Goal: Task Accomplishment & Management: Use online tool/utility

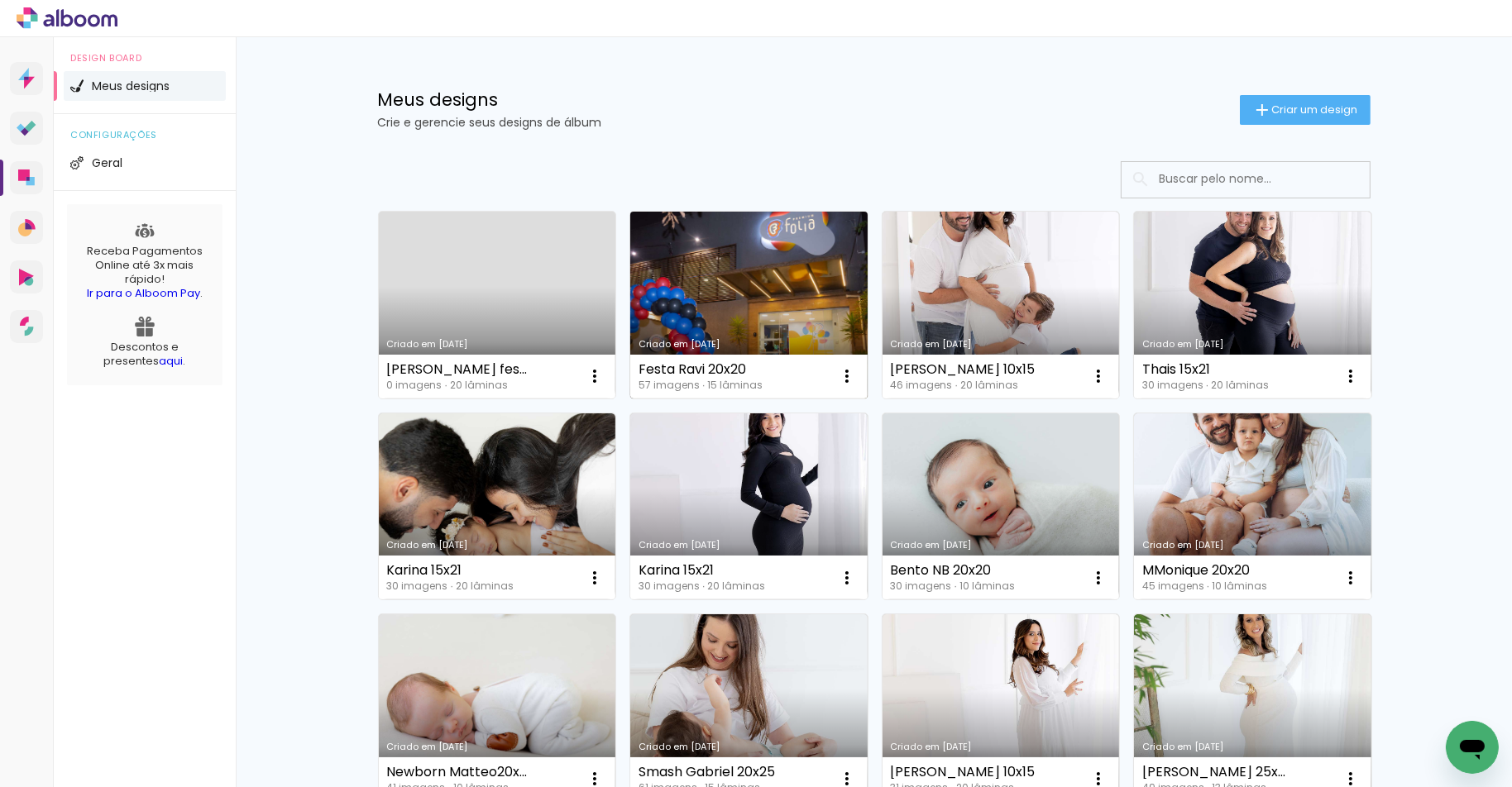
click at [767, 295] on link "Criado em [DATE]" at bounding box center [749, 305] width 238 height 187
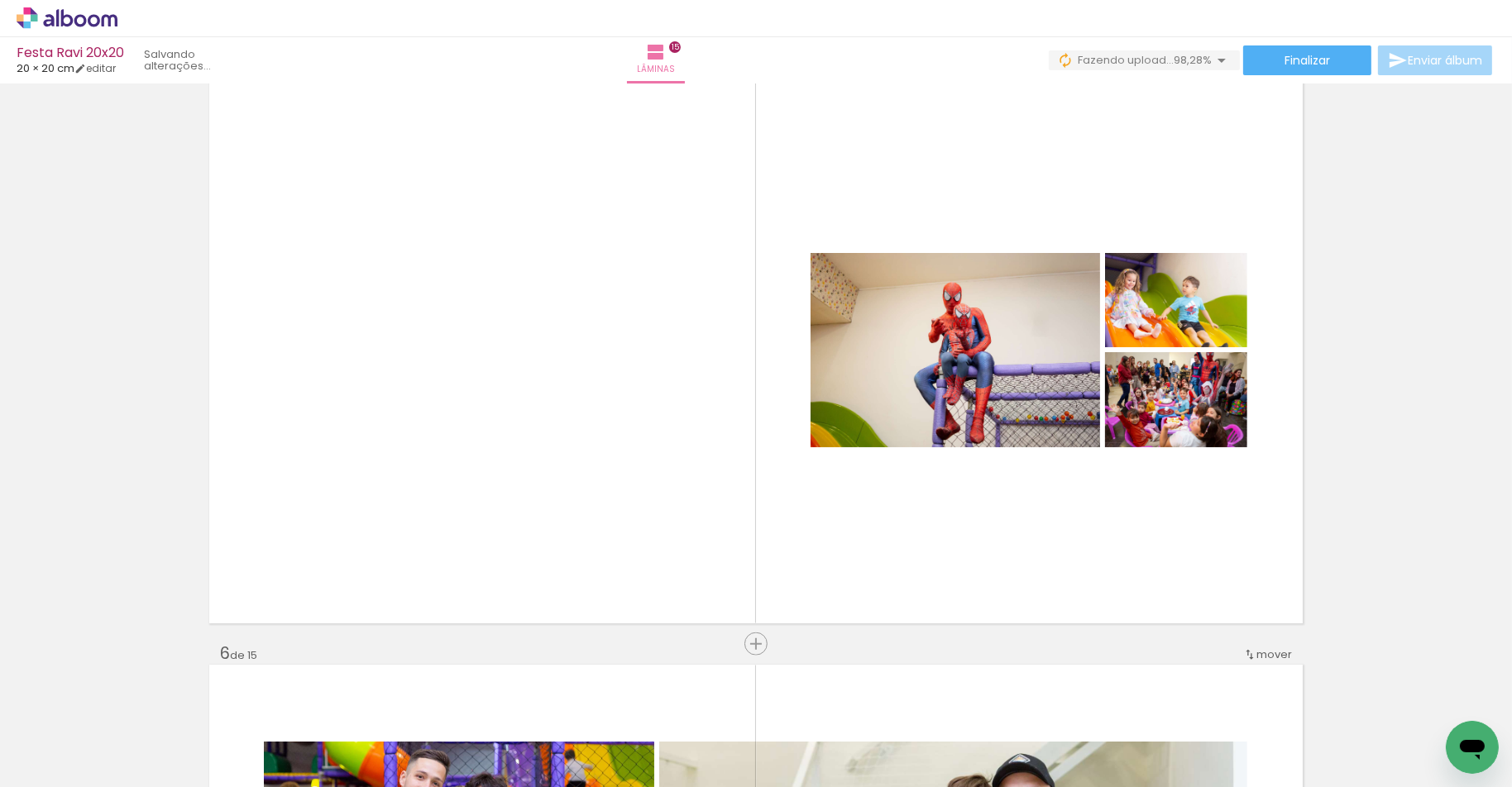
scroll to position [0, 4001]
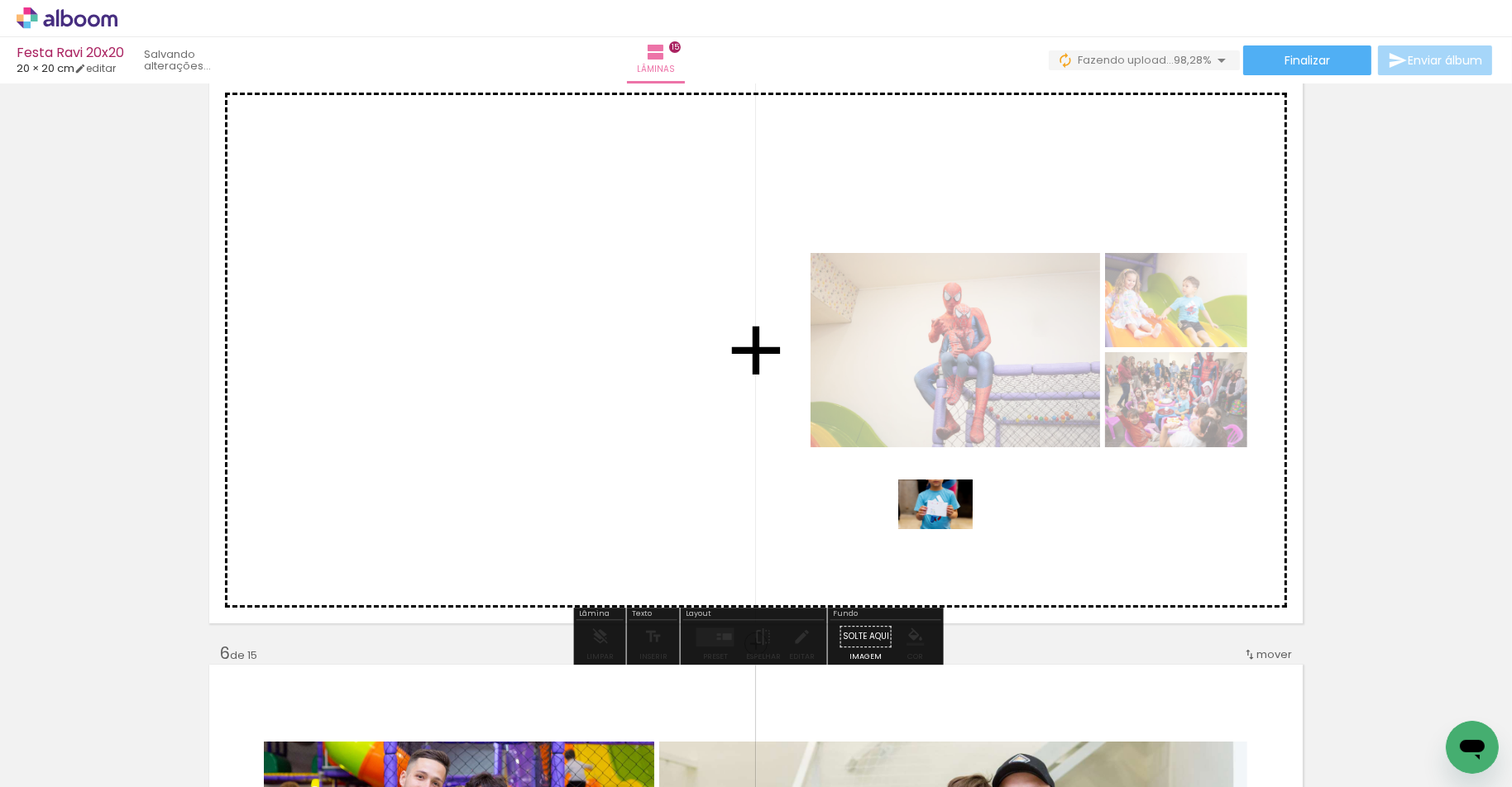
drag, startPoint x: 1418, startPoint y: 725, endPoint x: 948, endPoint y: 530, distance: 508.8
click at [948, 530] on quentale-workspace at bounding box center [756, 394] width 1512 height 787
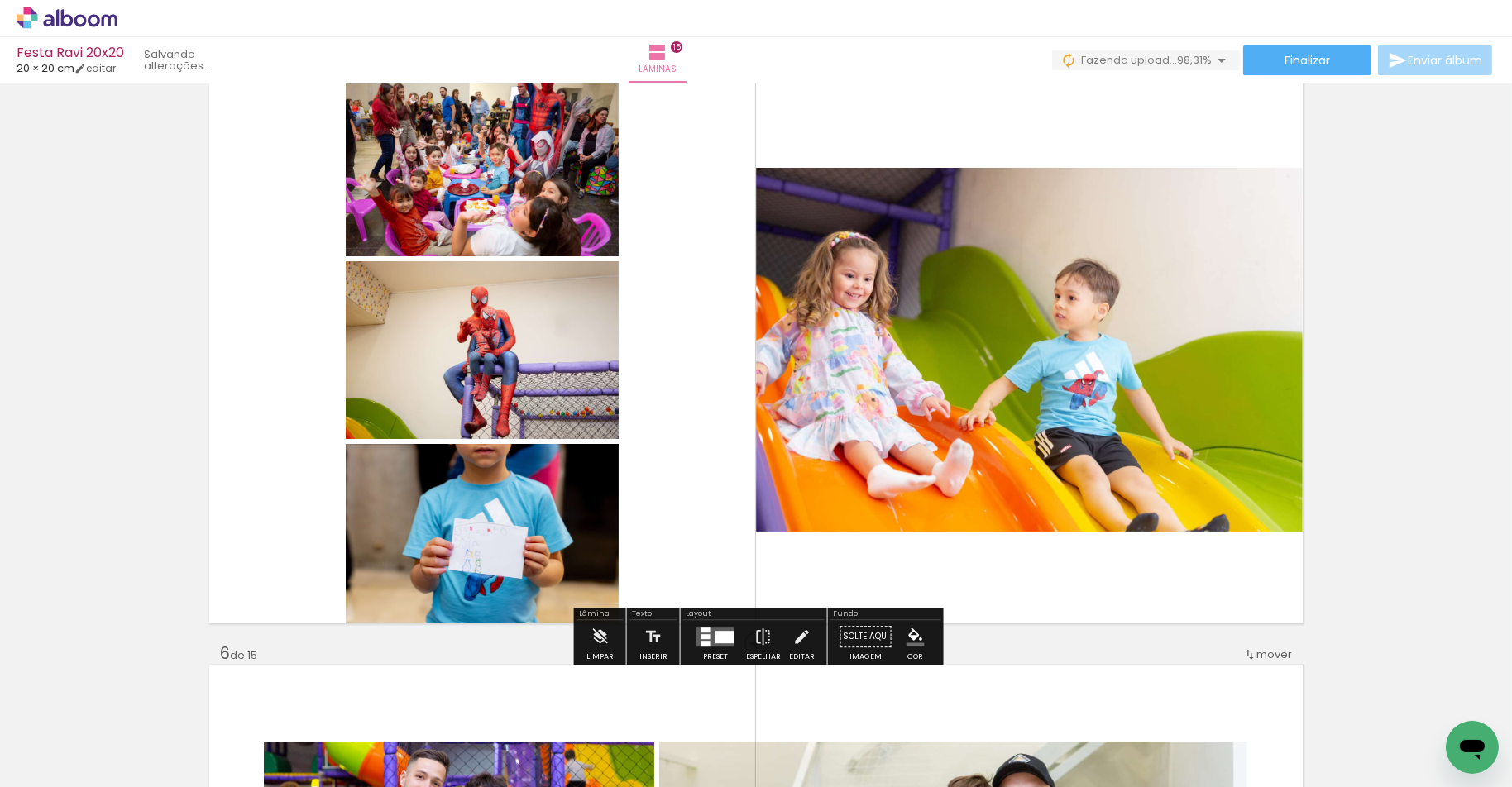
scroll to position [0, 4093]
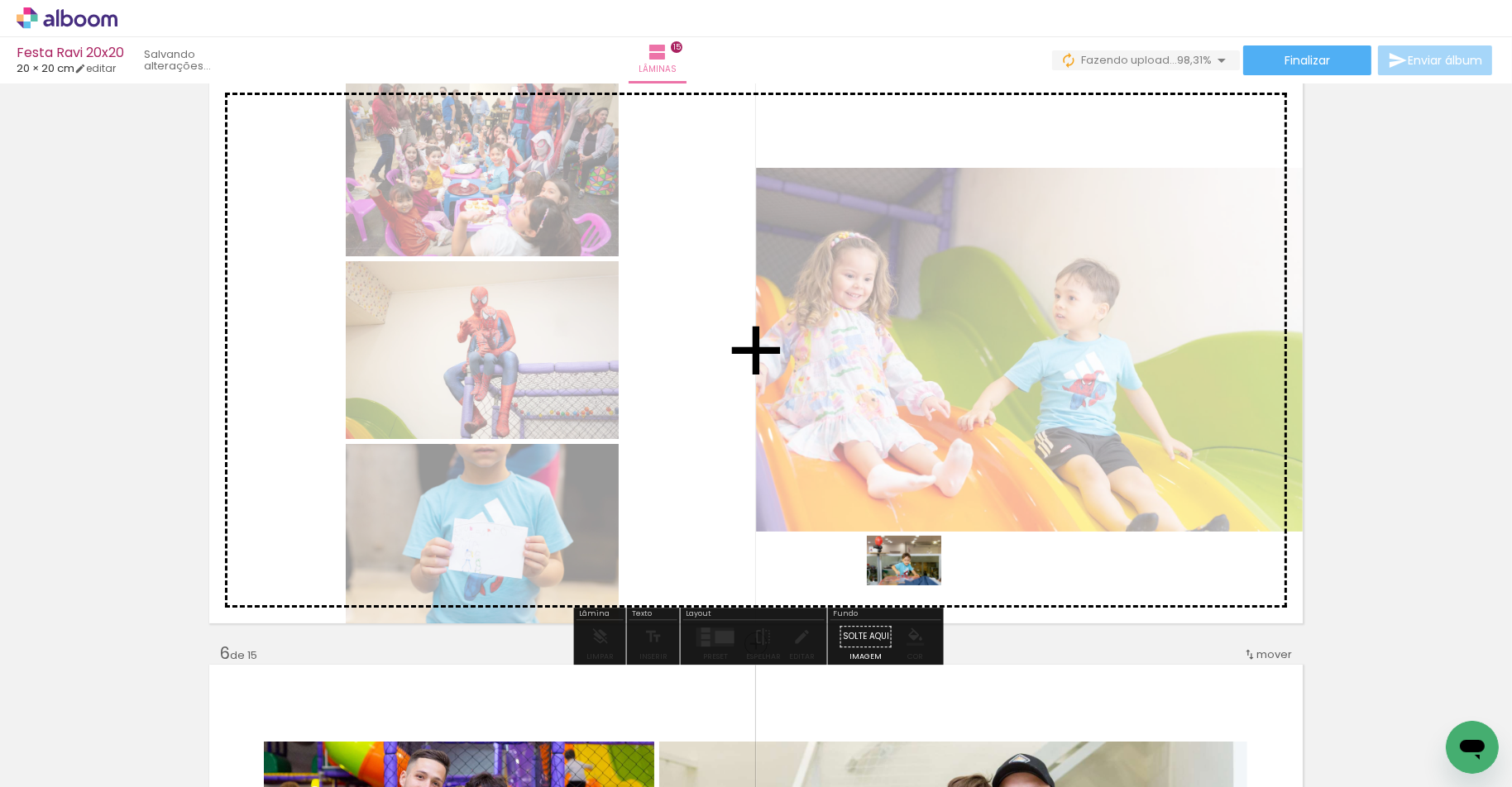
drag, startPoint x: 1441, startPoint y: 720, endPoint x: 912, endPoint y: 579, distance: 547.5
click at [912, 579] on quentale-workspace at bounding box center [756, 394] width 1512 height 787
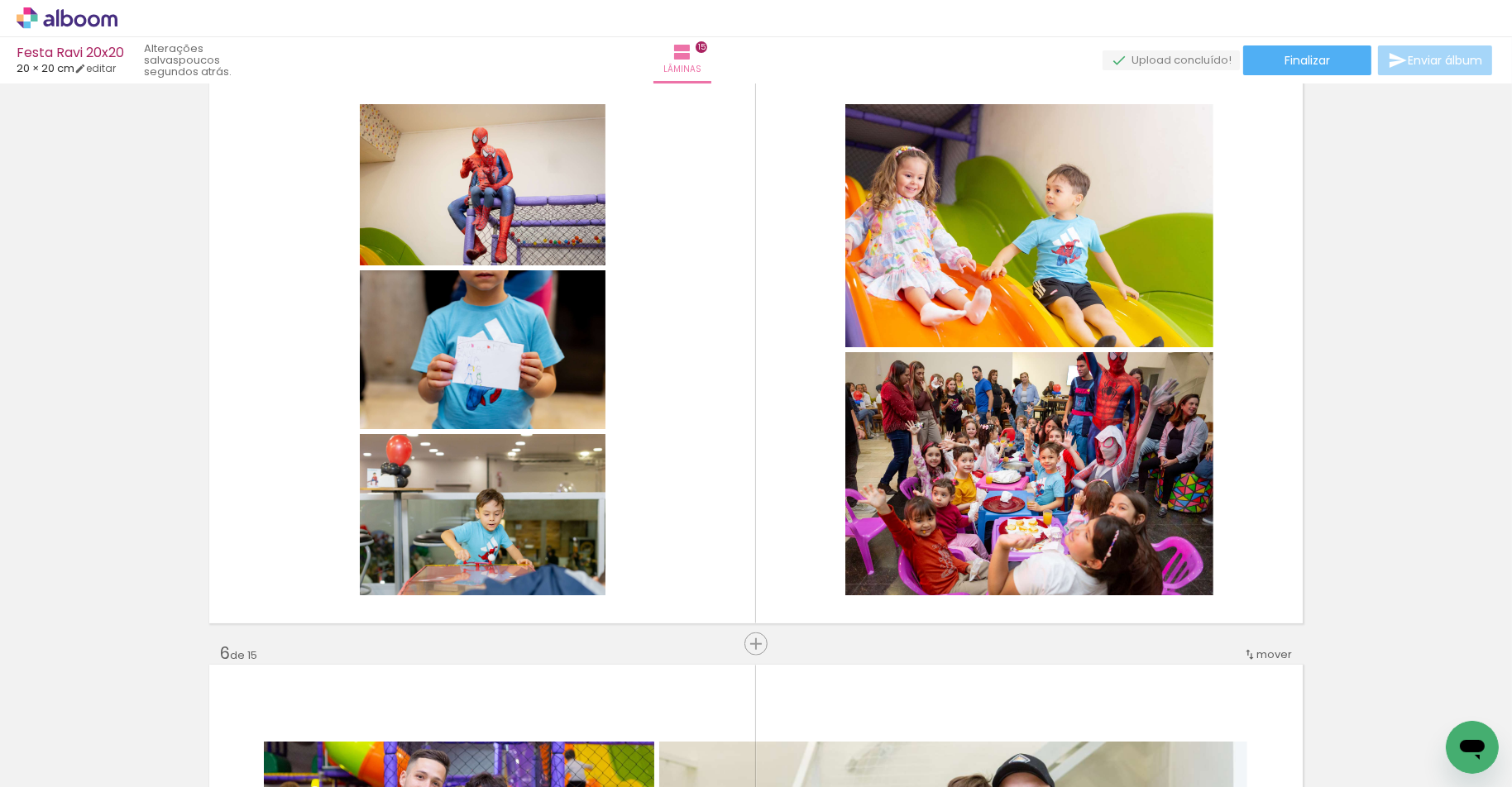
scroll to position [0, 4186]
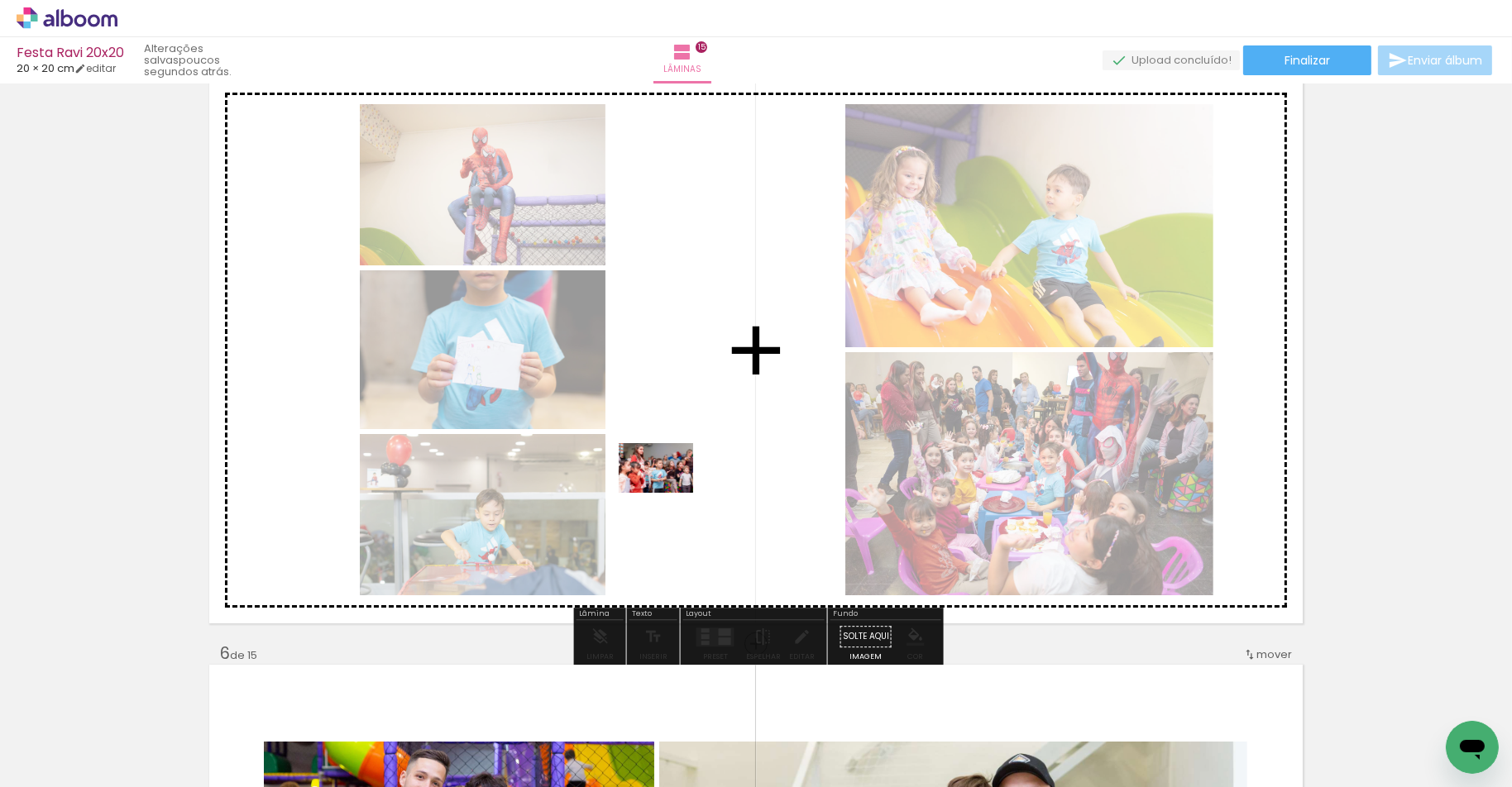
drag, startPoint x: 1364, startPoint y: 712, endPoint x: 668, endPoint y: 492, distance: 729.9
click at [668, 492] on quentale-workspace at bounding box center [756, 394] width 1512 height 787
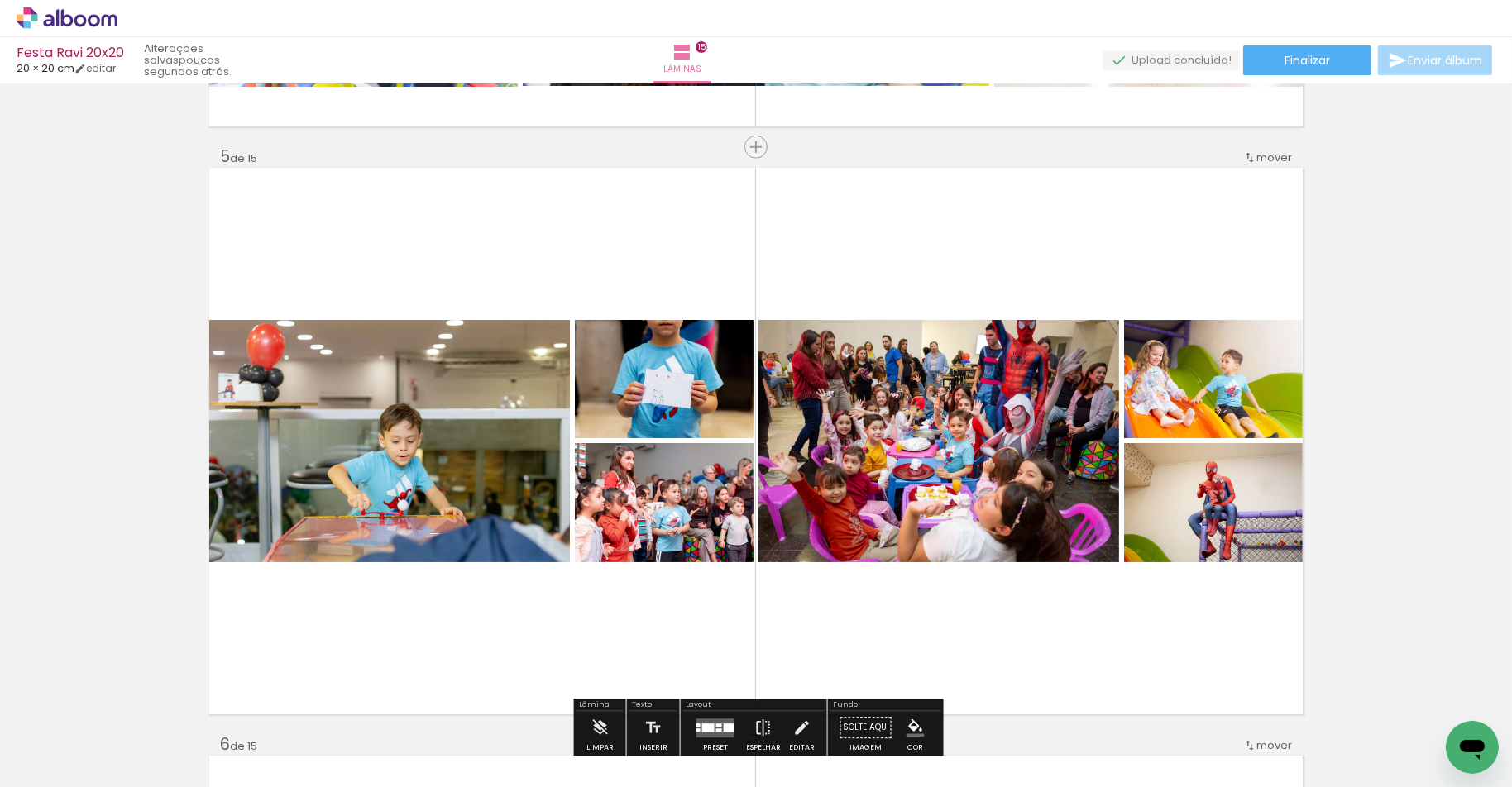
scroll to position [2324, 0]
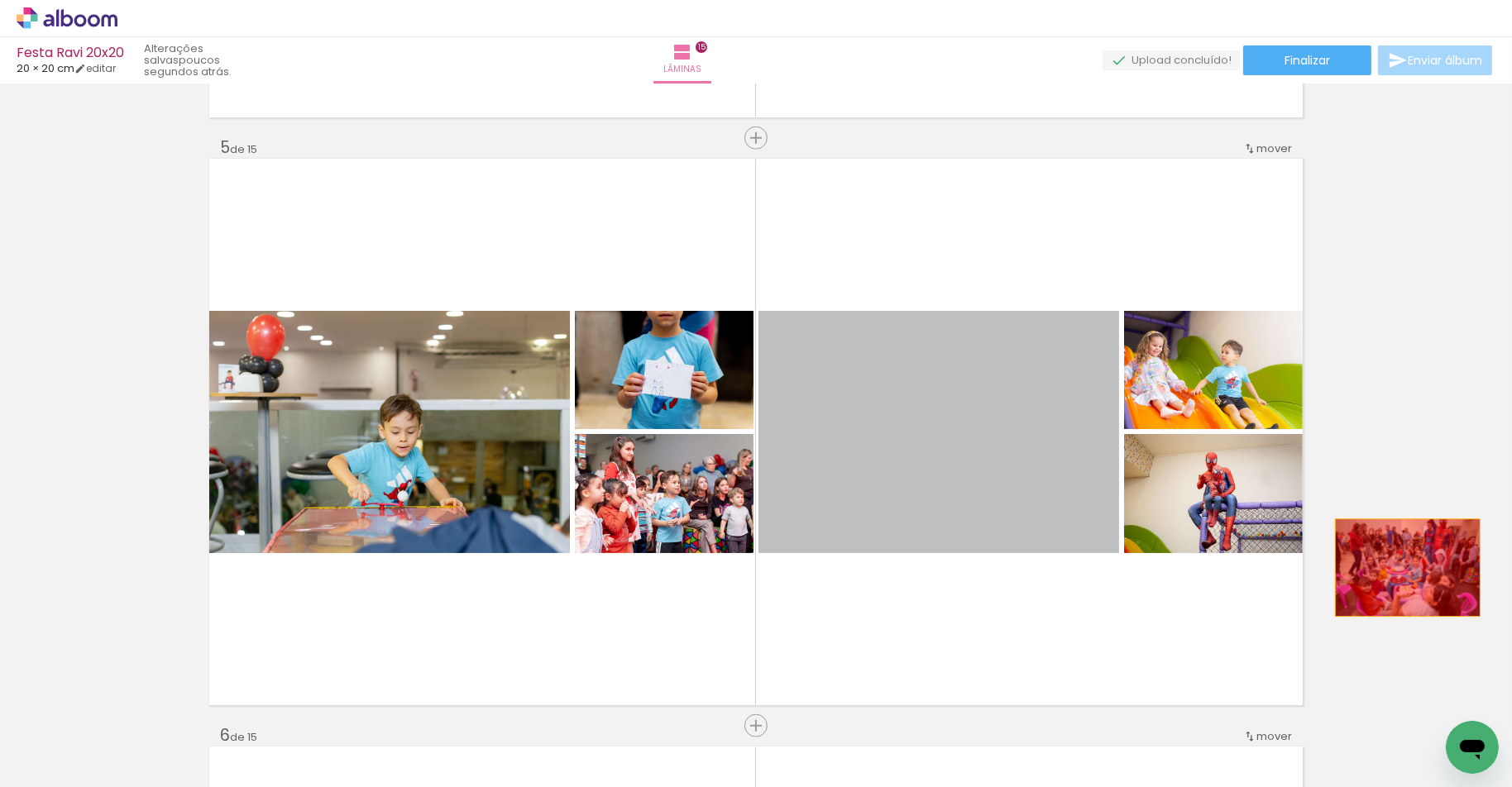
drag, startPoint x: 944, startPoint y: 475, endPoint x: 1439, endPoint y: 513, distance: 496.5
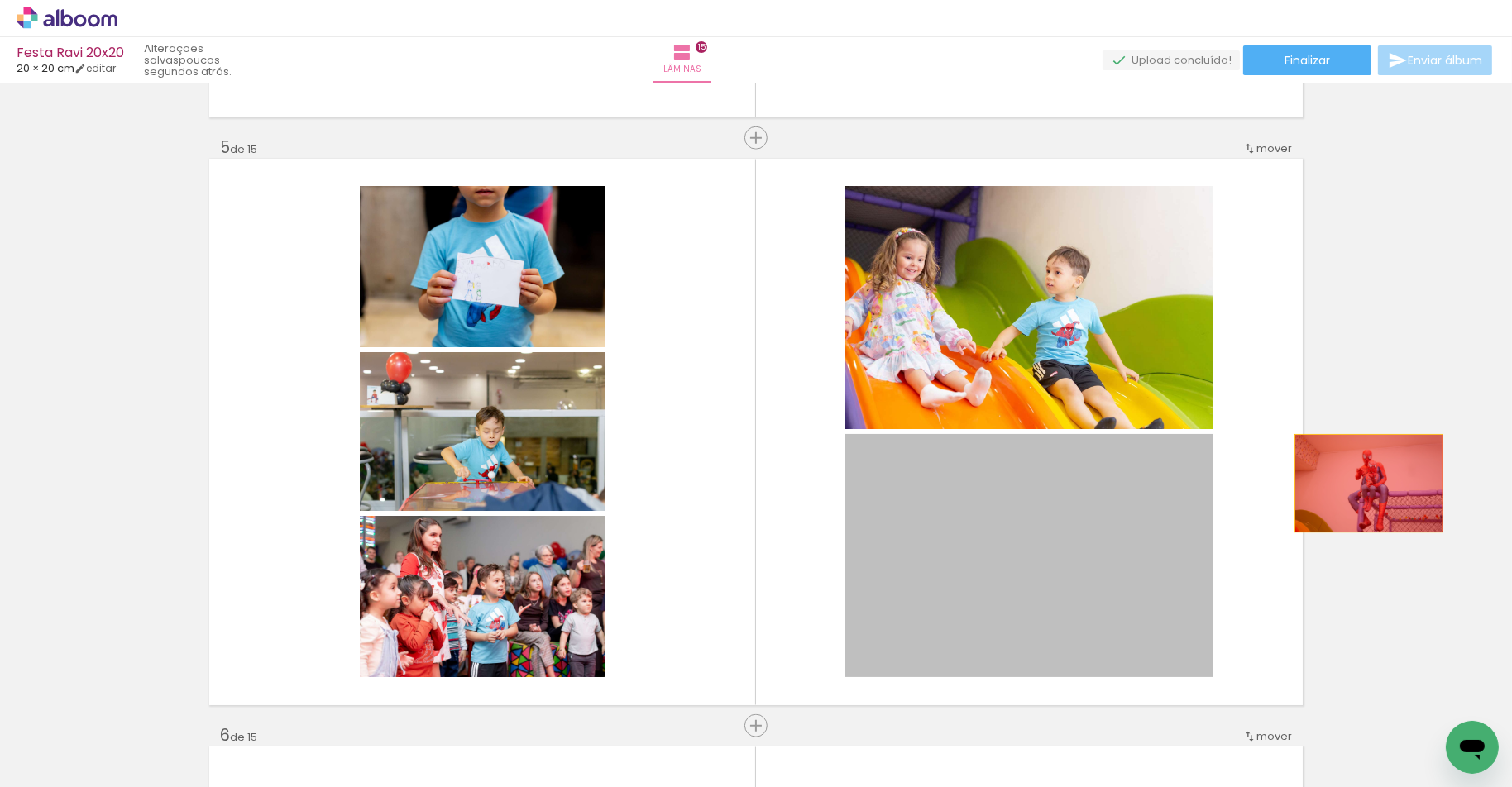
drag, startPoint x: 1139, startPoint y: 518, endPoint x: 1368, endPoint y: 482, distance: 231.8
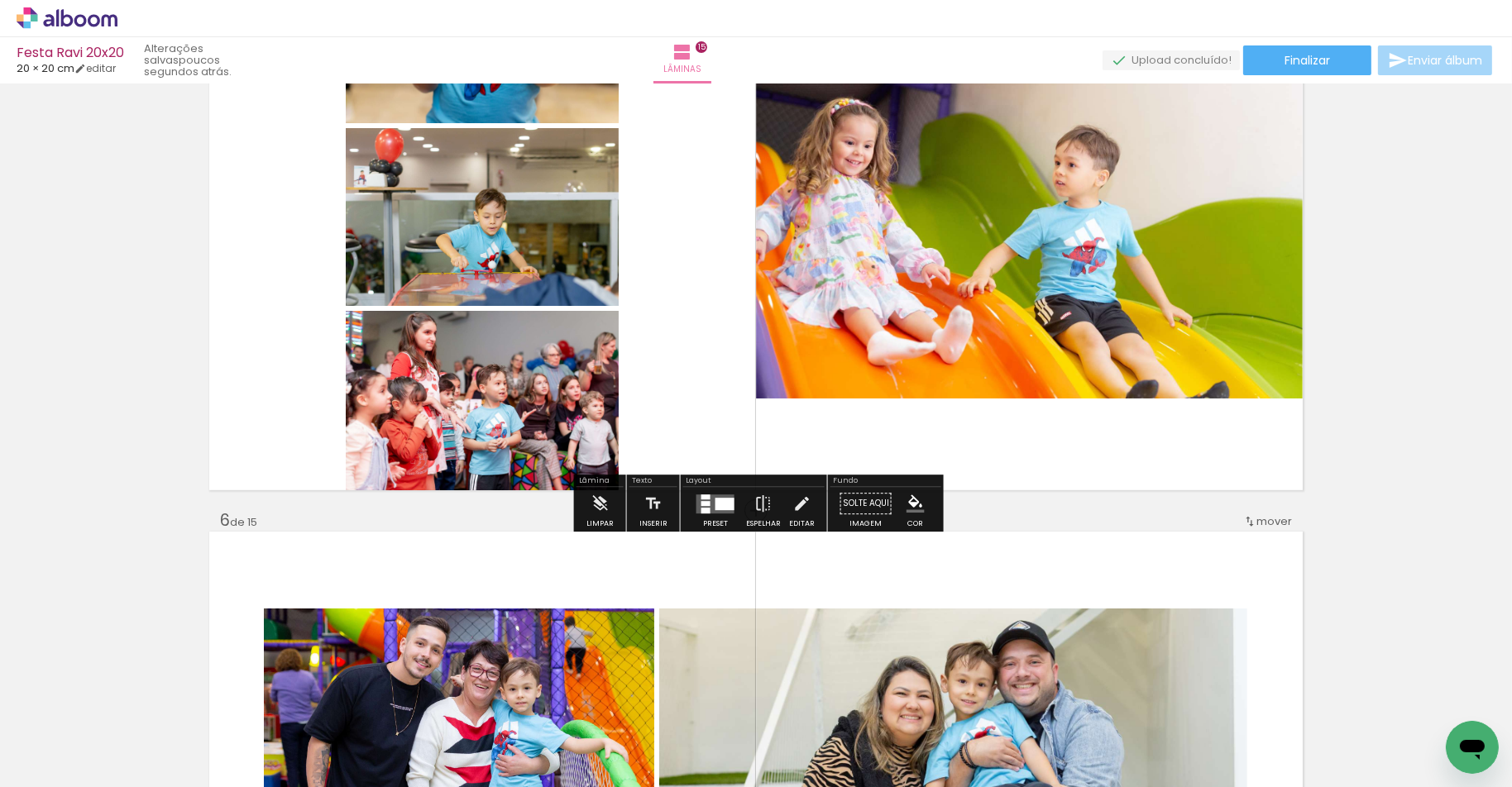
scroll to position [2406, 0]
